Goal: Task Accomplishment & Management: Complete application form

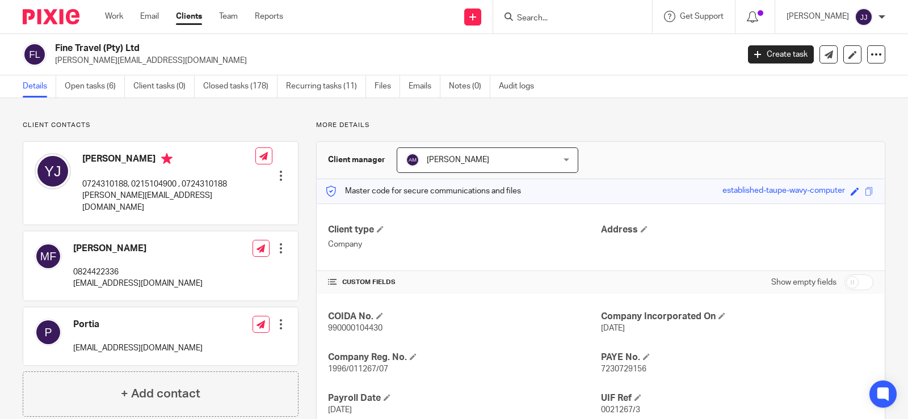
click at [527, 20] on input "Search" at bounding box center [567, 19] width 102 height 10
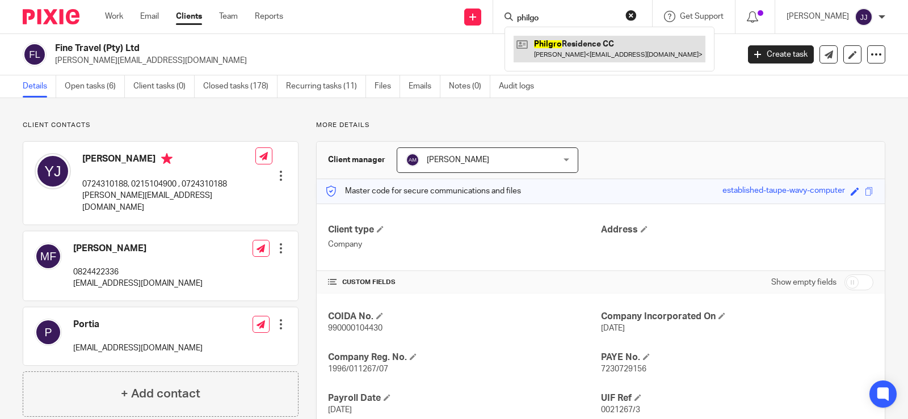
type input "philgo"
click at [561, 47] on link at bounding box center [610, 49] width 192 height 26
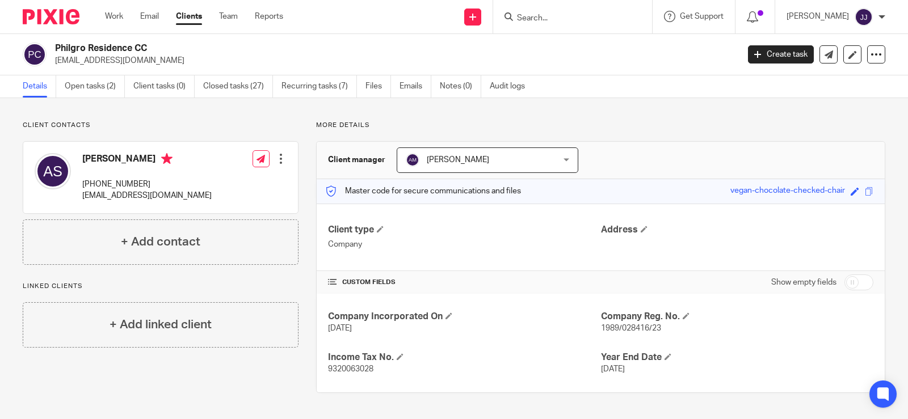
click at [631, 329] on span "1989/028416/23" at bounding box center [631, 329] width 60 height 8
copy span "028416"
click at [631, 346] on div "Company Incorporated On 30 Aug 1989 Company Reg. No. 1989/028416/23 Income Tax …" at bounding box center [601, 343] width 568 height 99
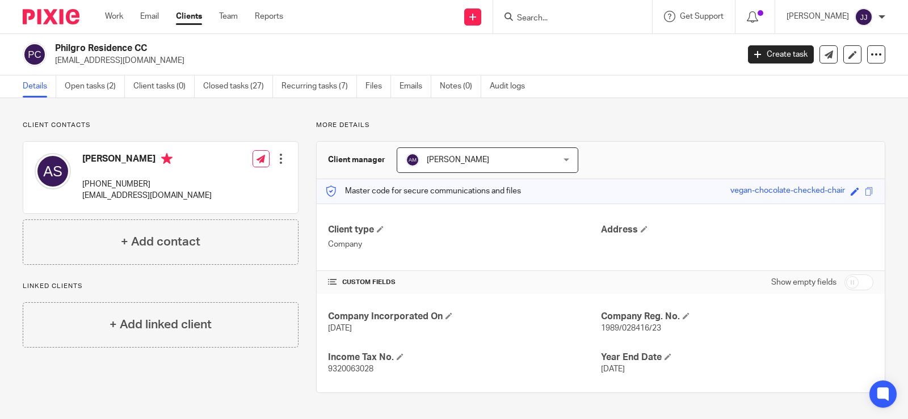
click at [632, 325] on span "1989/028416/23" at bounding box center [631, 329] width 60 height 8
copy p "1989/028416/23"
click at [754, 322] on h4 "Company Reg. No." at bounding box center [737, 317] width 272 height 12
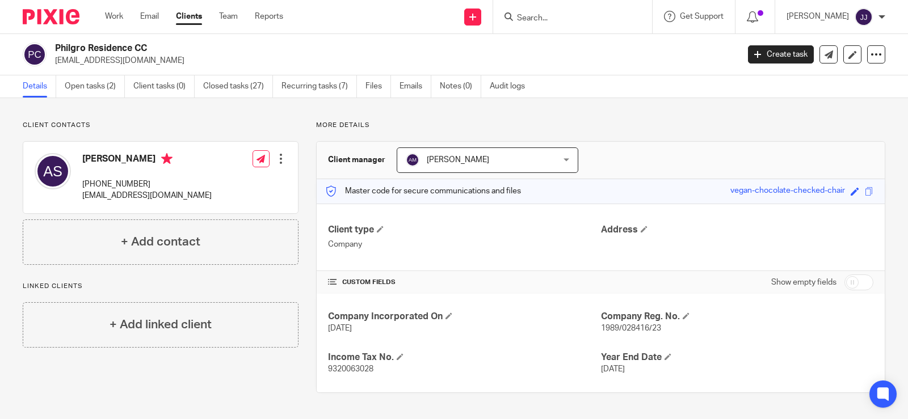
click at [628, 330] on span "1989/028416/23" at bounding box center [631, 329] width 60 height 8
copy span "028416"
click at [535, 23] on input "Search" at bounding box center [567, 19] width 102 height 10
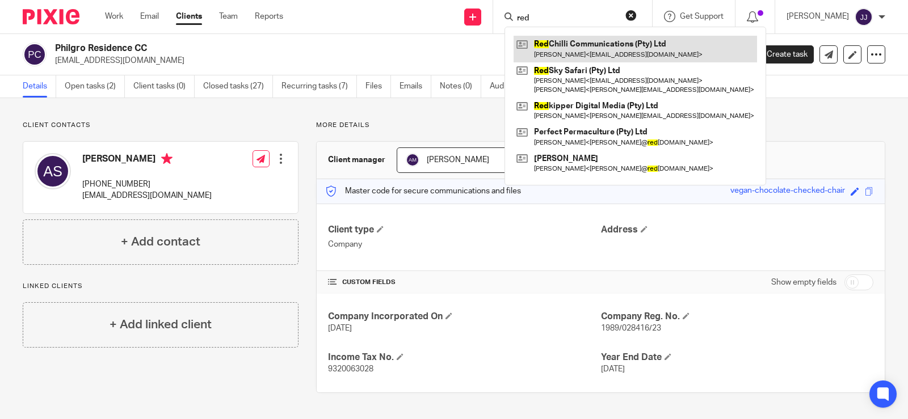
type input "red"
click at [559, 48] on link at bounding box center [635, 49] width 243 height 26
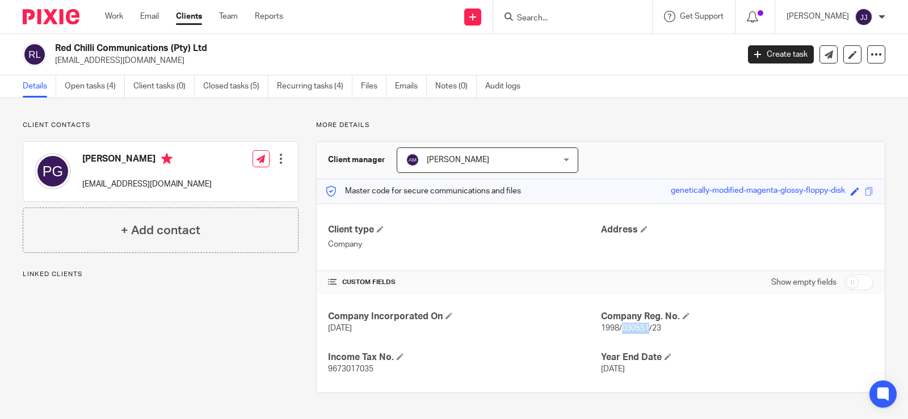
click at [628, 330] on span "1998/030551/23" at bounding box center [631, 329] width 60 height 8
copy span "030551"
click at [654, 339] on div "Company Incorporated On [DATE] Company Reg. No. 1998/030551/23 Income Tax No. 9…" at bounding box center [601, 343] width 568 height 99
drag, startPoint x: 666, startPoint y: 331, endPoint x: 595, endPoint y: 333, distance: 71.5
click at [601, 333] on p "1998/030551/23" at bounding box center [737, 328] width 272 height 11
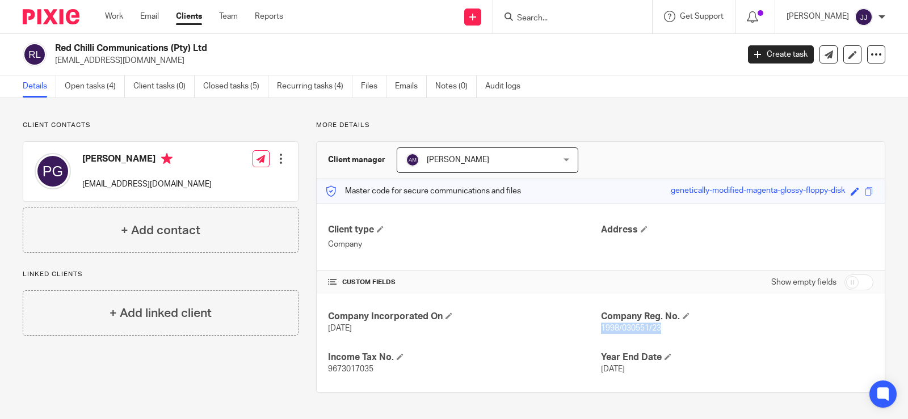
copy span "1998/030551/23"
click at [93, 91] on link "Open tasks (4)" at bounding box center [95, 86] width 60 height 22
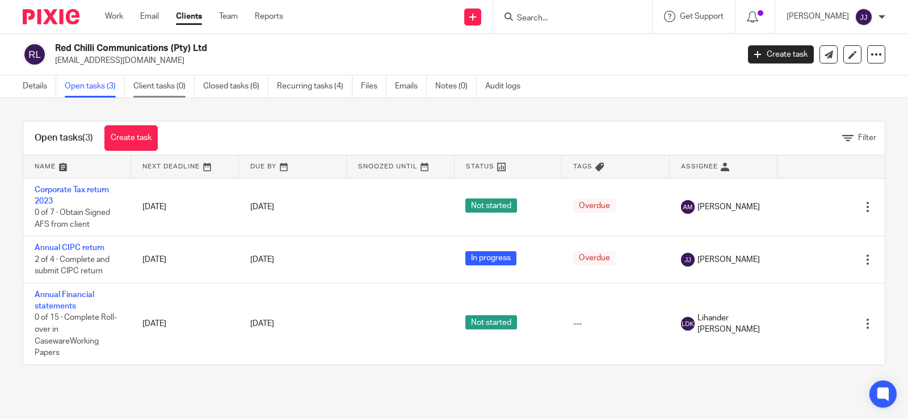
click at [150, 83] on link "Client tasks (0)" at bounding box center [163, 86] width 61 height 22
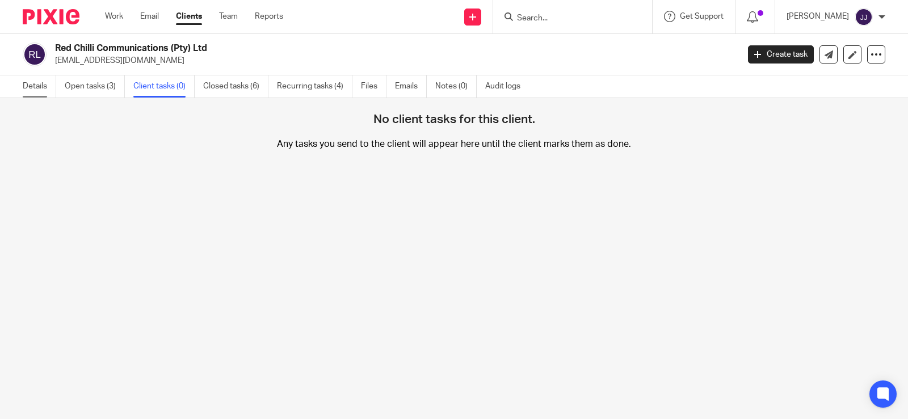
click at [39, 88] on link "Details" at bounding box center [39, 86] width 33 height 22
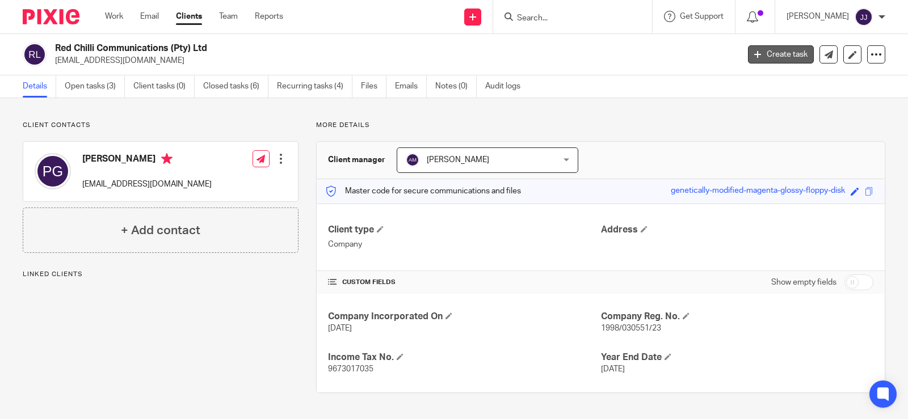
click at [761, 56] on link "Create task" at bounding box center [781, 54] width 66 height 18
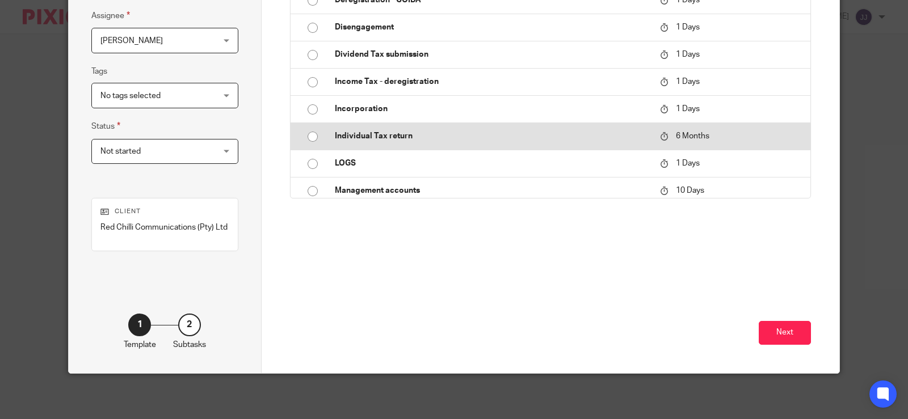
scroll to position [284, 0]
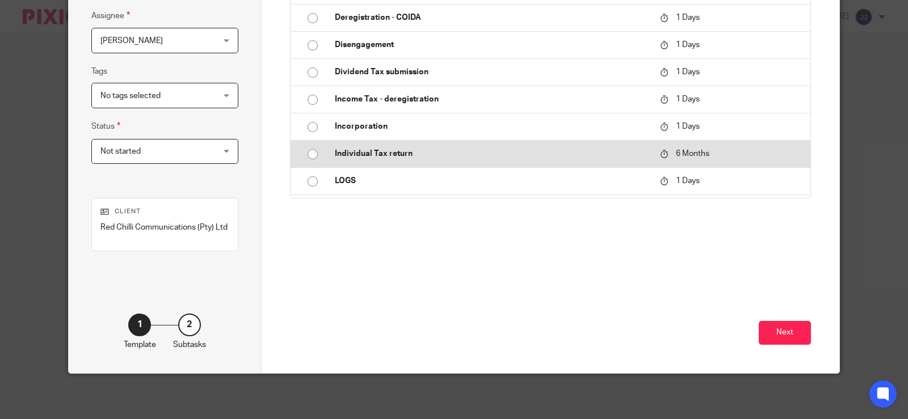
click at [591, 105] on p "Income Tax - deregistration" at bounding box center [492, 99] width 314 height 11
type input "[DATE]"
type input "Income Tax - deregistration"
checkbox input "false"
radio input "true"
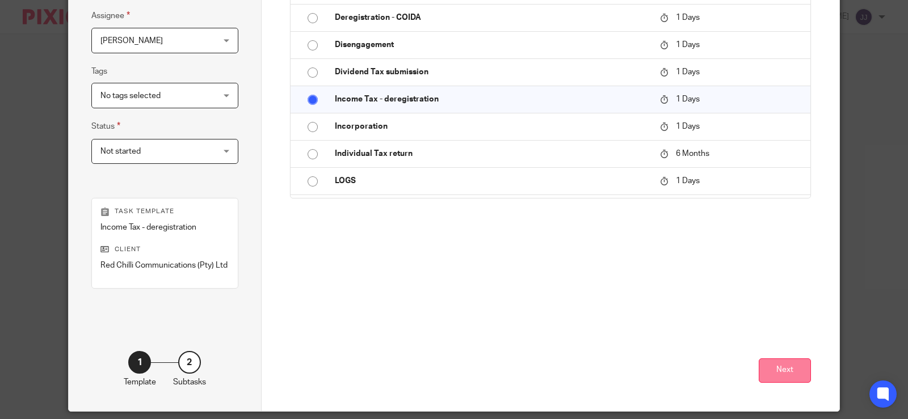
click at [782, 372] on button "Next" at bounding box center [785, 371] width 52 height 24
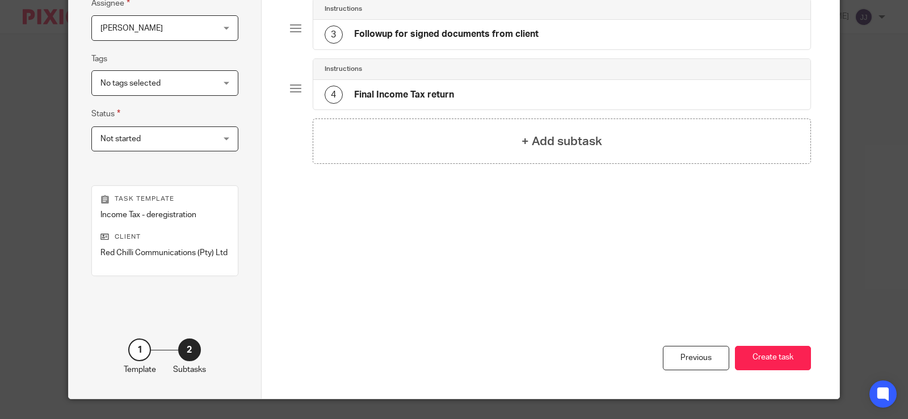
scroll to position [227, 0]
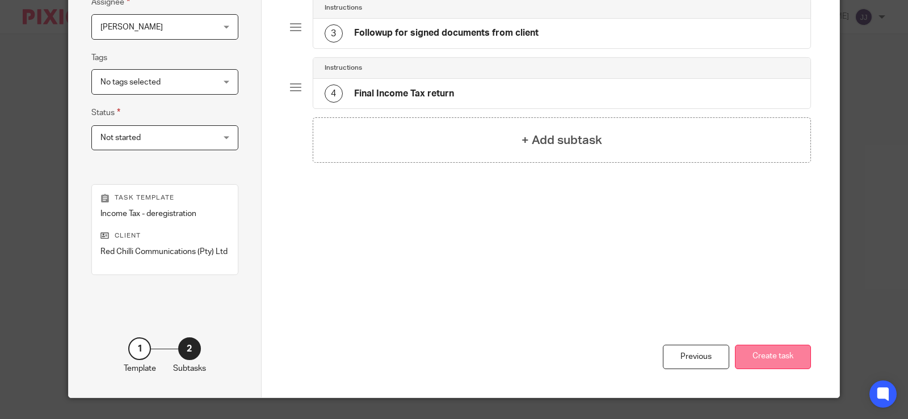
click at [765, 357] on button "Create task" at bounding box center [773, 357] width 76 height 24
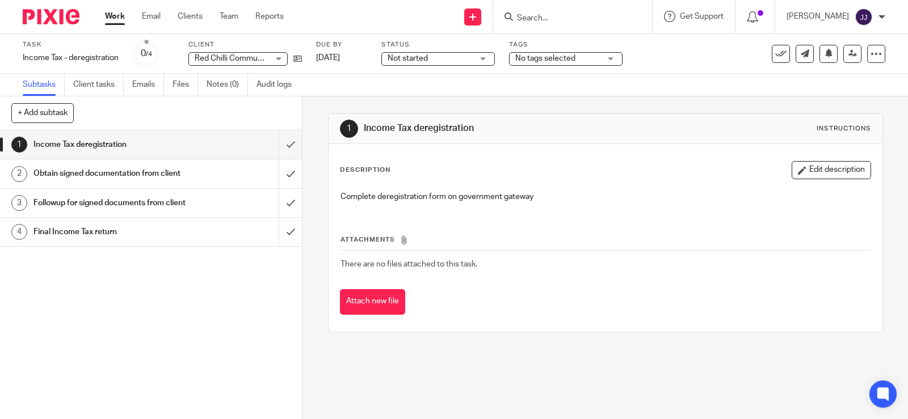
click at [565, 23] on input "Search" at bounding box center [567, 19] width 102 height 10
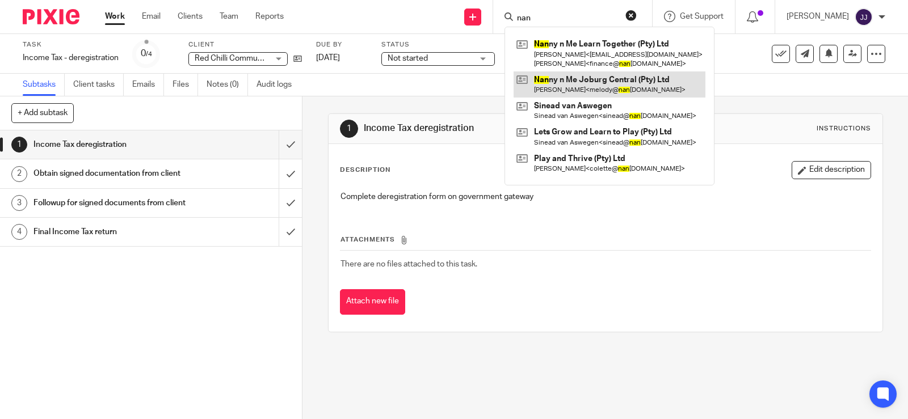
type input "nan"
click at [579, 90] on link at bounding box center [610, 85] width 192 height 26
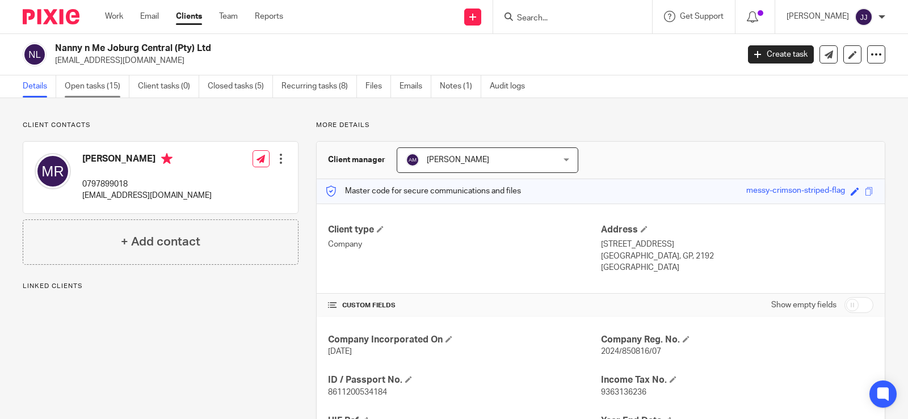
click at [95, 89] on link "Open tasks (15)" at bounding box center [97, 86] width 65 height 22
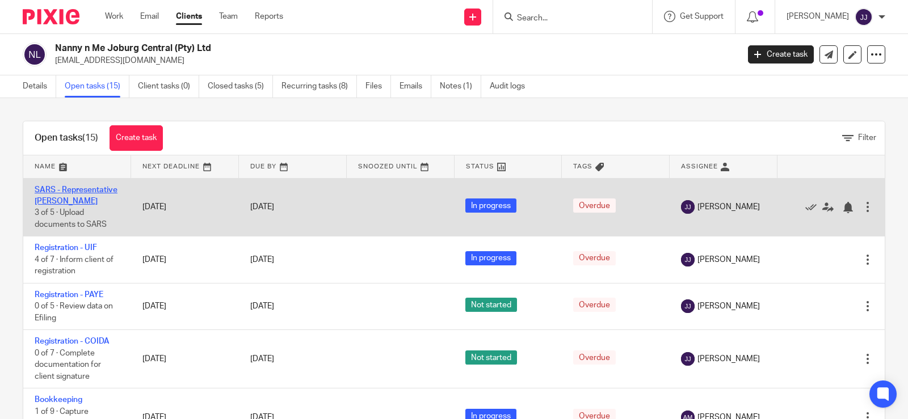
click at [62, 200] on link "SARS - Representative [PERSON_NAME]" at bounding box center [76, 195] width 83 height 19
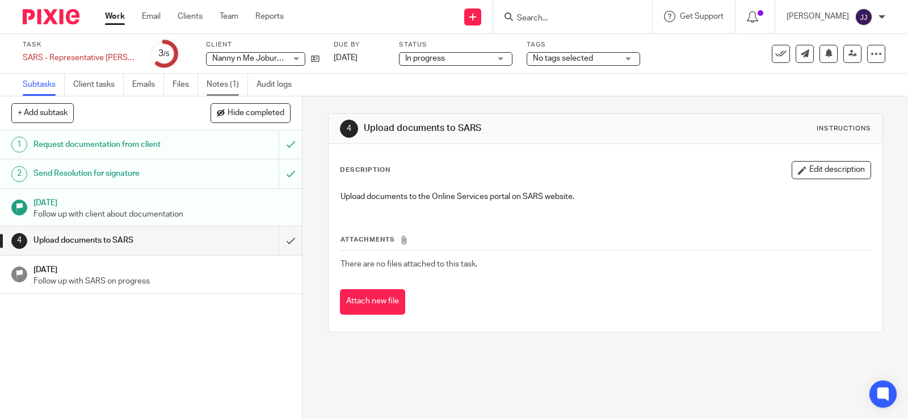
click at [230, 83] on link "Notes (1)" at bounding box center [227, 85] width 41 height 22
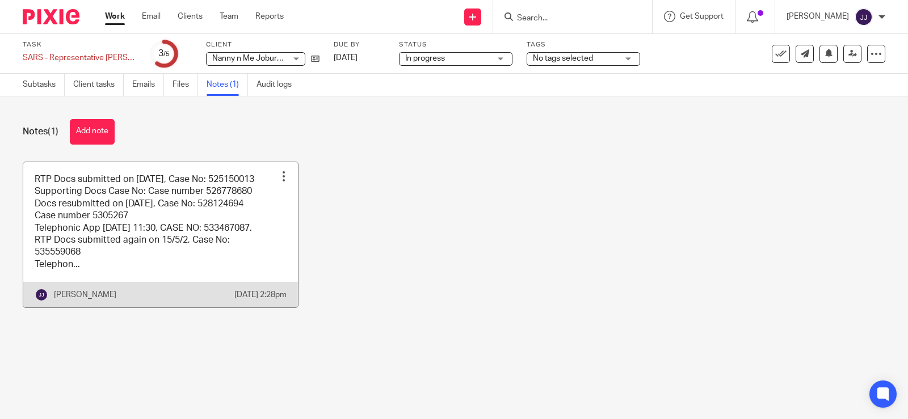
click at [278, 175] on div at bounding box center [283, 176] width 11 height 11
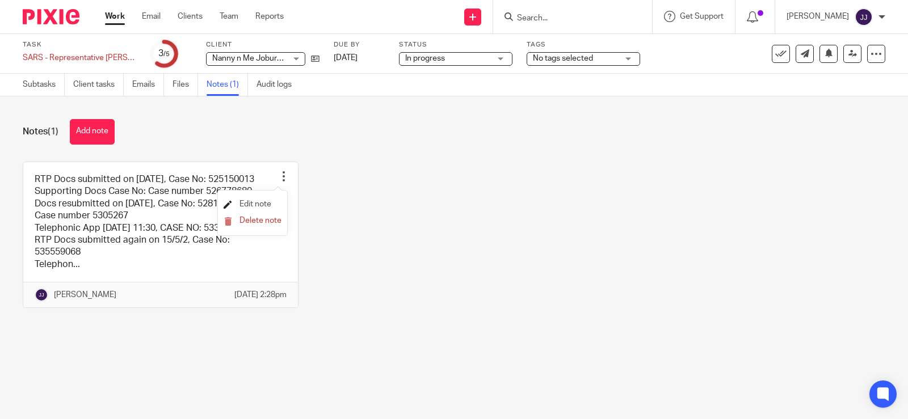
click at [249, 203] on span "Edit note" at bounding box center [256, 204] width 32 height 8
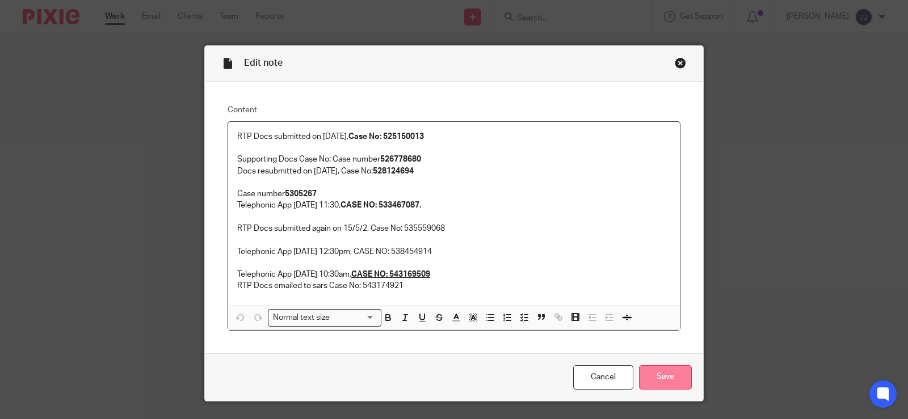
click at [661, 377] on input "Save" at bounding box center [665, 378] width 53 height 24
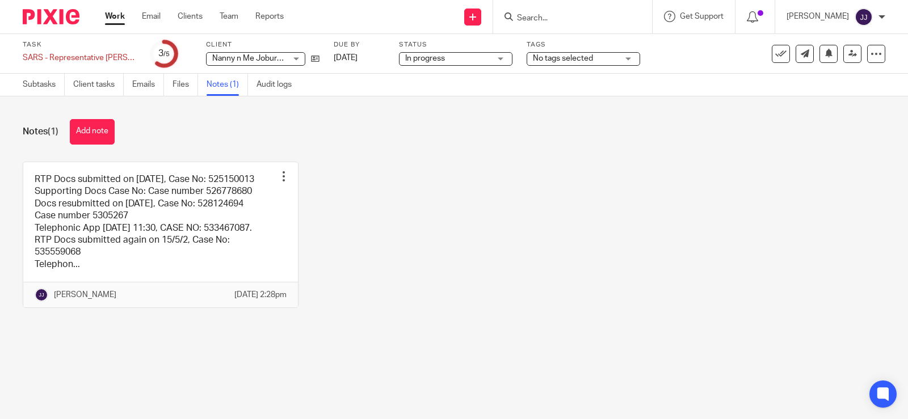
click at [409, 219] on div "RTP Docs submitted on [DATE], Case No: 525150013 Supporting Docs Case No: Case …" at bounding box center [445, 244] width 880 height 164
